Goal: Find specific page/section: Find specific page/section

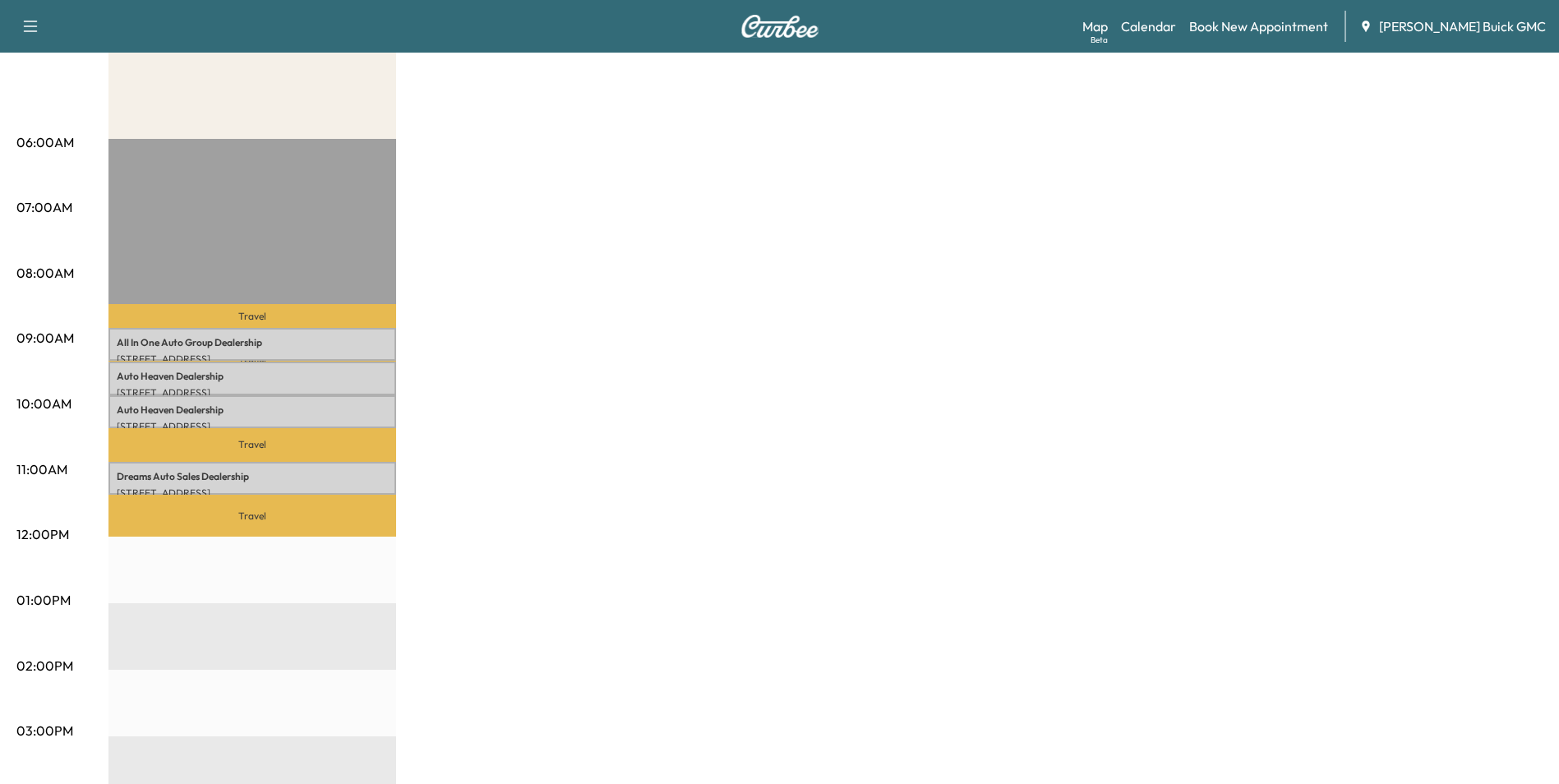
click at [704, 452] on div "MobileService+ Revenue $ 0.00 Work Time 120 mins Transit Time 92 mins Travel Al…" at bounding box center [825, 584] width 1435 height 1233
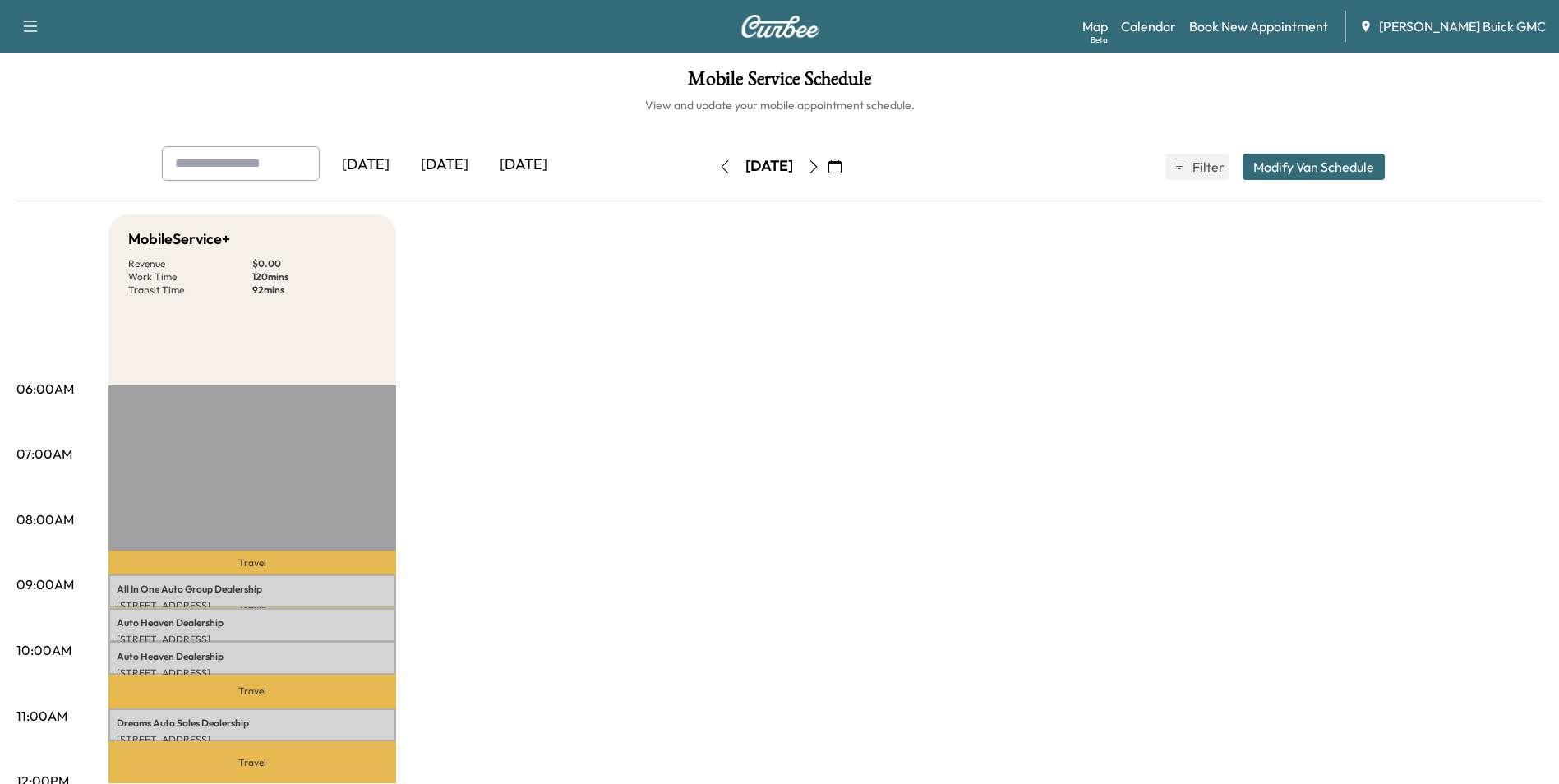
click at [820, 163] on icon "button" at bounding box center [813, 166] width 13 height 13
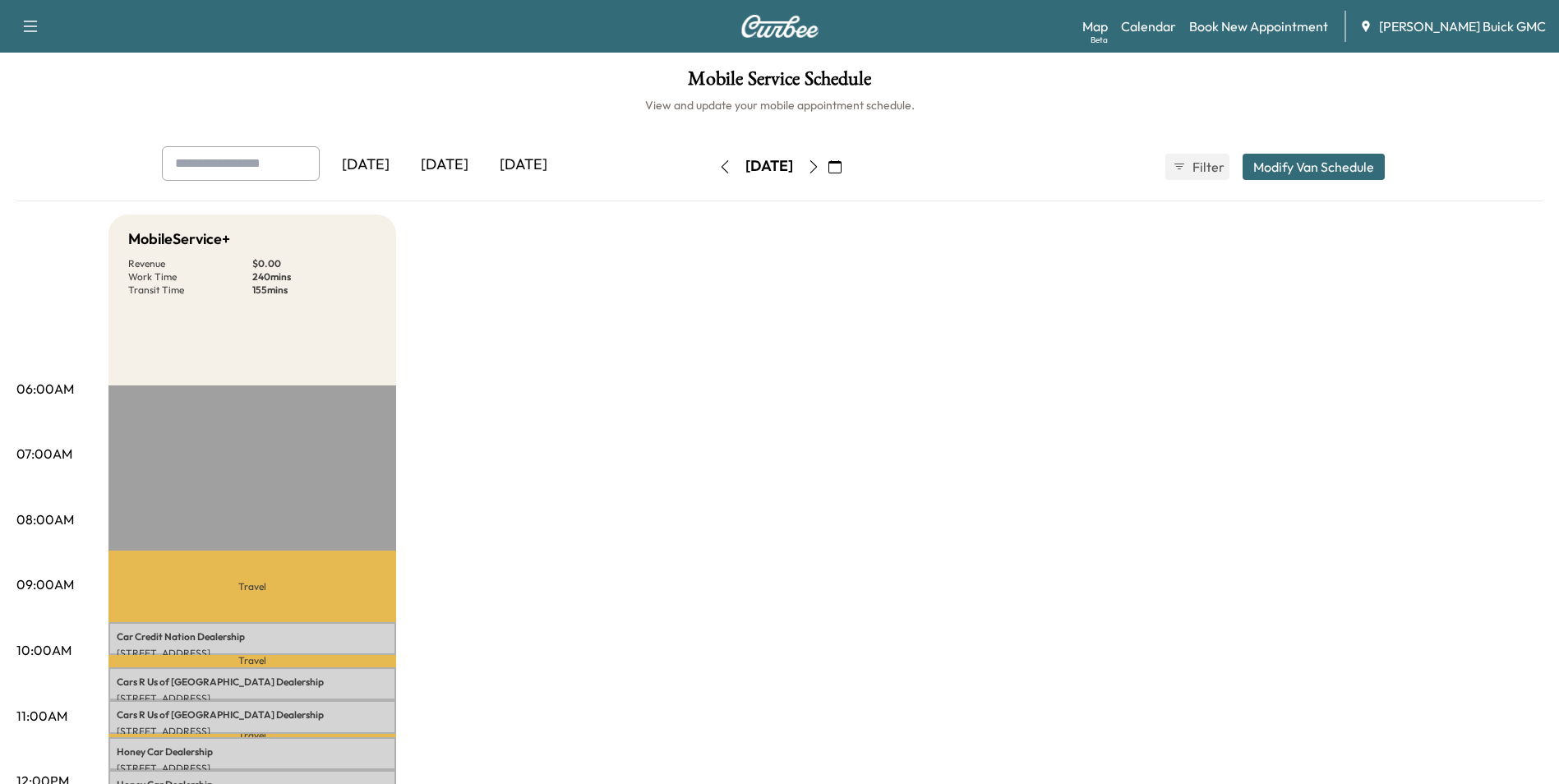
click at [817, 163] on icon "button" at bounding box center [813, 166] width 7 height 13
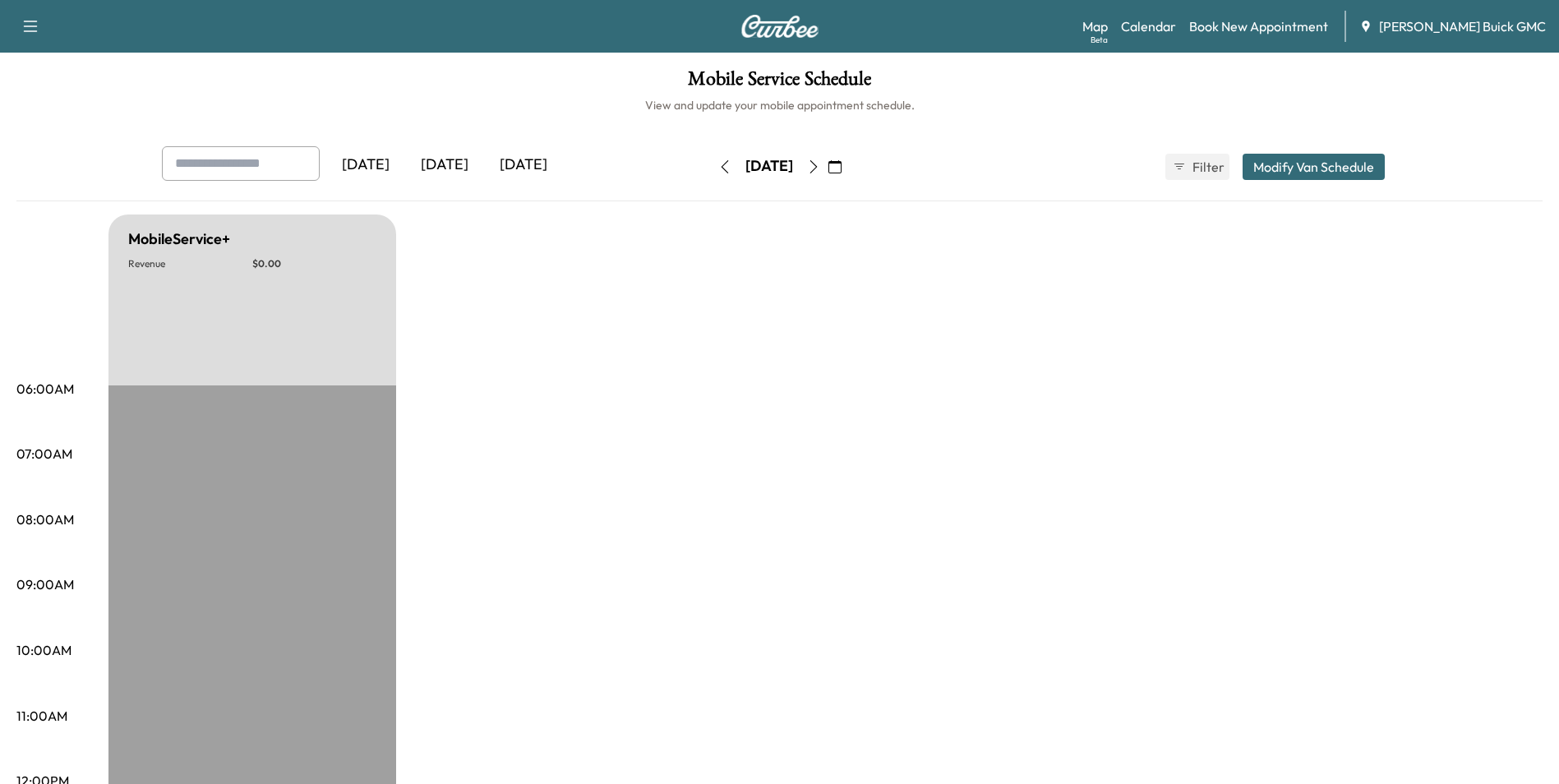
click at [820, 164] on icon "button" at bounding box center [813, 166] width 13 height 13
click at [820, 164] on icon "button" at bounding box center [813, 166] width 13 height 13
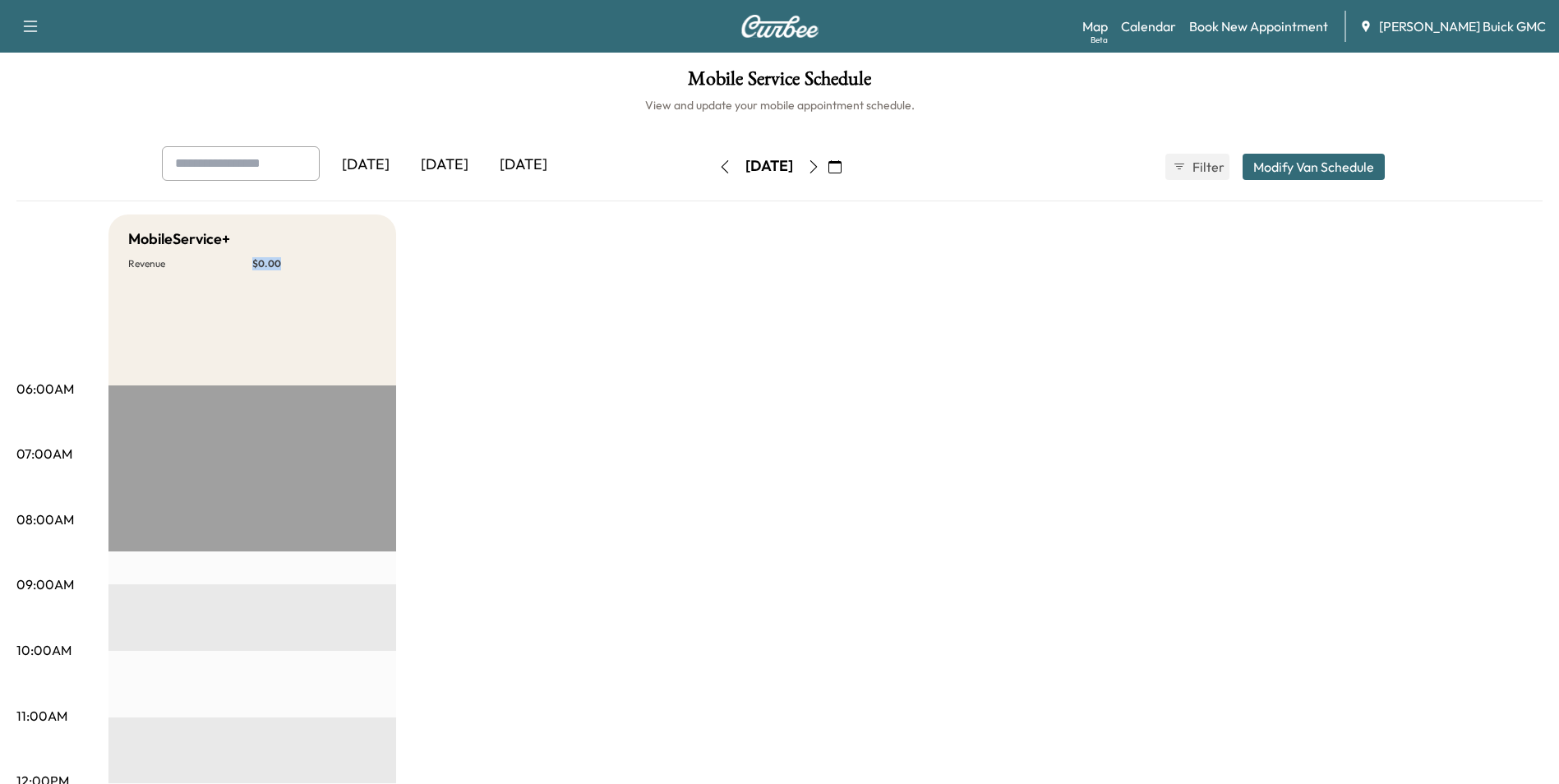
drag, startPoint x: 1430, startPoint y: 716, endPoint x: 1087, endPoint y: 504, distance: 403.2
